Goal: Information Seeking & Learning: Learn about a topic

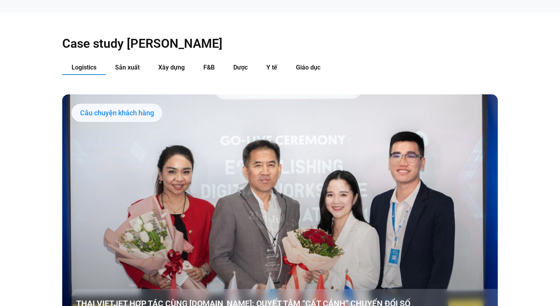
scroll to position [785, 0]
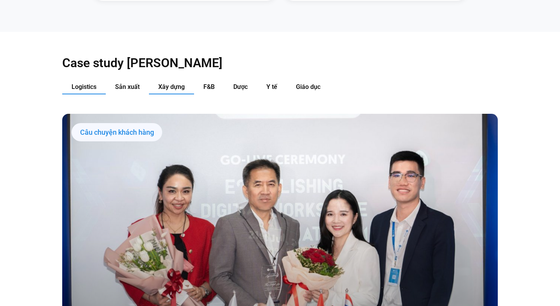
click at [175, 83] on span "Xây dựng" at bounding box center [171, 86] width 26 height 7
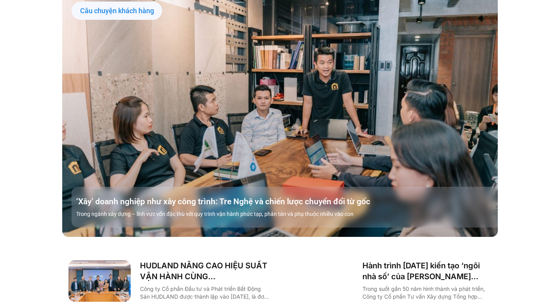
scroll to position [906, 0]
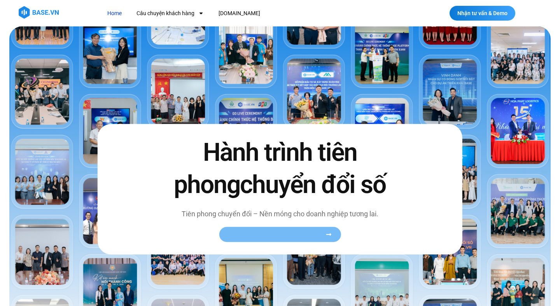
click at [303, 239] on link "Xem toàn bộ câu chuyện khách hàng" at bounding box center [280, 234] width 122 height 15
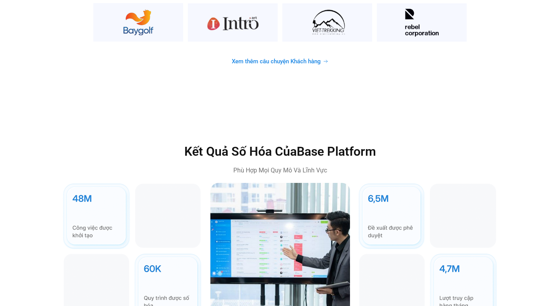
scroll to position [1981, 0]
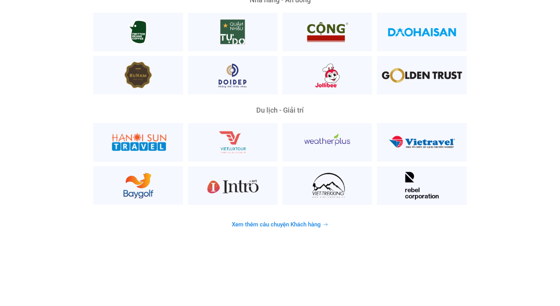
click at [289, 222] on span "Xem thêm câu chuyện Khách hàng" at bounding box center [276, 225] width 89 height 6
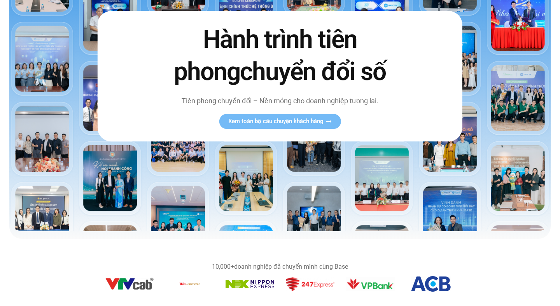
scroll to position [0, 0]
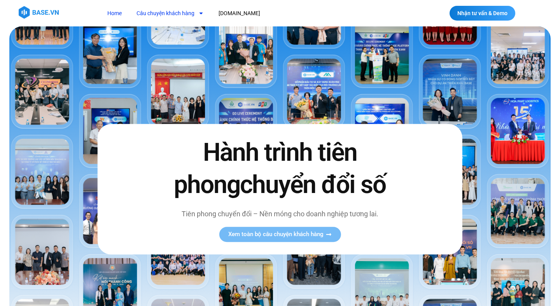
click at [176, 16] on link "Câu chuyện khách hàng" at bounding box center [170, 13] width 79 height 14
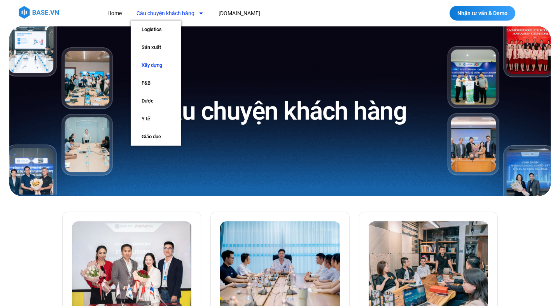
click at [162, 68] on link "Xây dựng" at bounding box center [156, 65] width 51 height 18
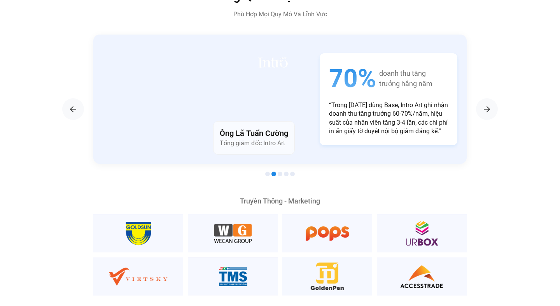
scroll to position [1337, 0]
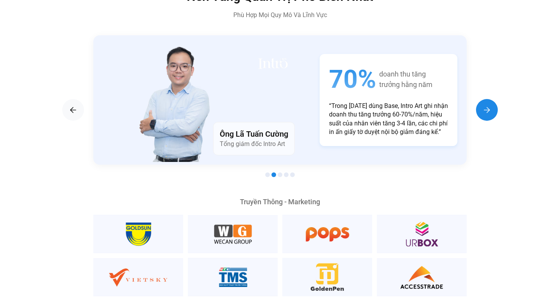
click at [486, 105] on img "Next slide" at bounding box center [486, 109] width 9 height 9
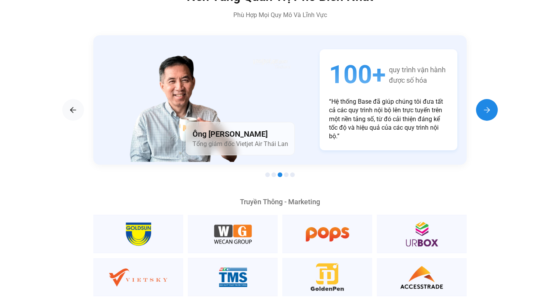
click at [486, 105] on img "Next slide" at bounding box center [486, 109] width 9 height 9
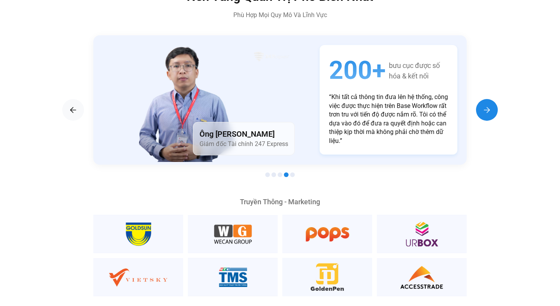
click at [486, 105] on img "Next slide" at bounding box center [486, 109] width 9 height 9
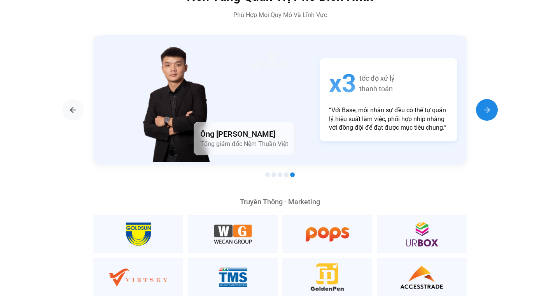
click at [486, 105] on img "Next slide" at bounding box center [486, 109] width 9 height 9
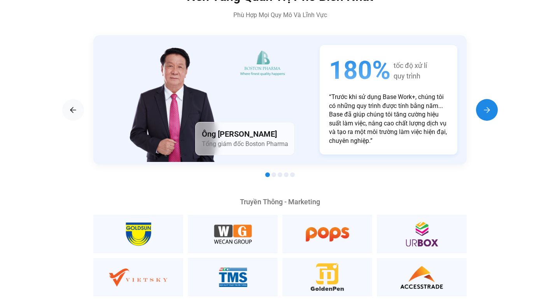
click at [486, 105] on img "Next slide" at bounding box center [486, 109] width 9 height 9
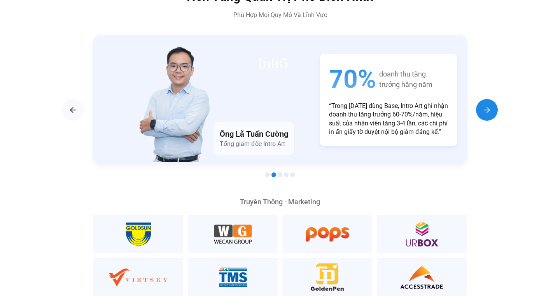
click at [486, 105] on img "Next slide" at bounding box center [486, 109] width 9 height 9
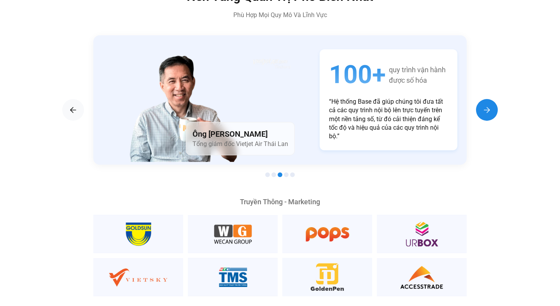
click at [486, 105] on img "Next slide" at bounding box center [486, 109] width 9 height 9
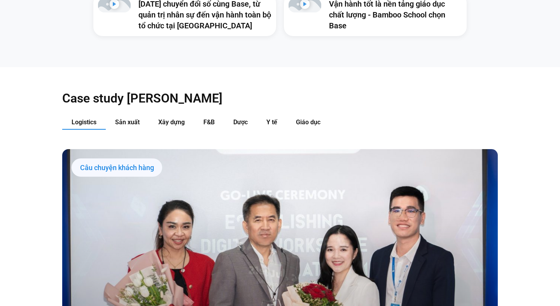
scroll to position [741, 0]
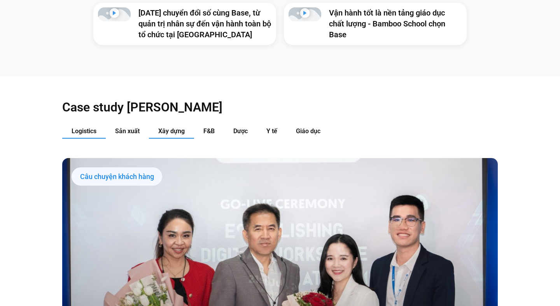
click at [162, 124] on button "Xây dựng" at bounding box center [171, 131] width 45 height 14
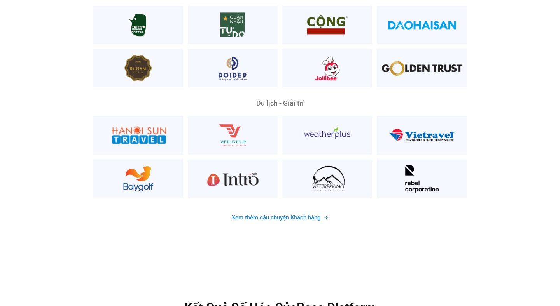
scroll to position [2013, 0]
